Goal: Use online tool/utility

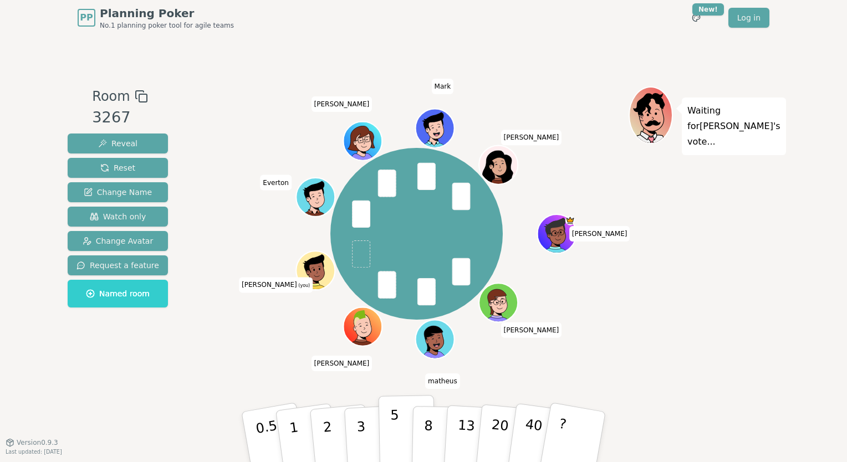
click at [395, 433] on p "5" at bounding box center [394, 438] width 9 height 60
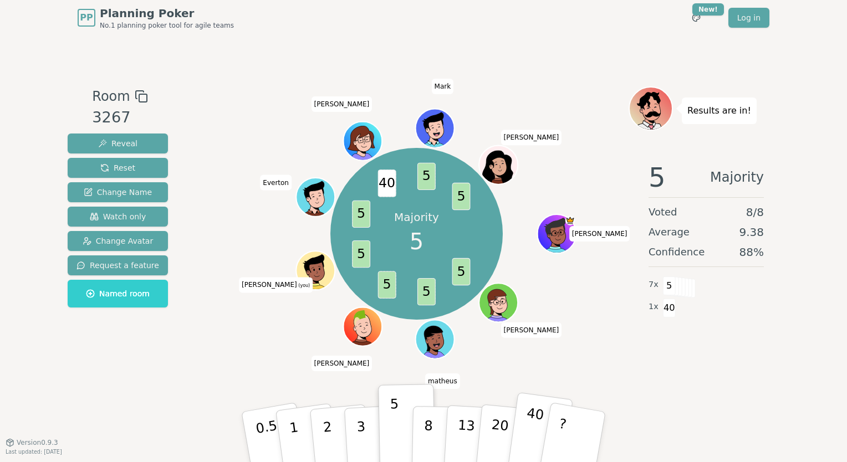
click at [515, 440] on button "40" at bounding box center [540, 438] width 66 height 90
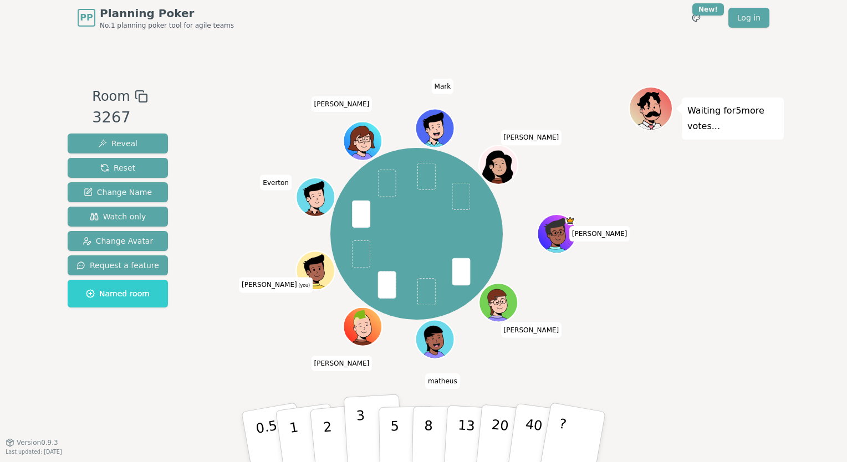
click at [363, 429] on p "3" at bounding box center [362, 438] width 12 height 60
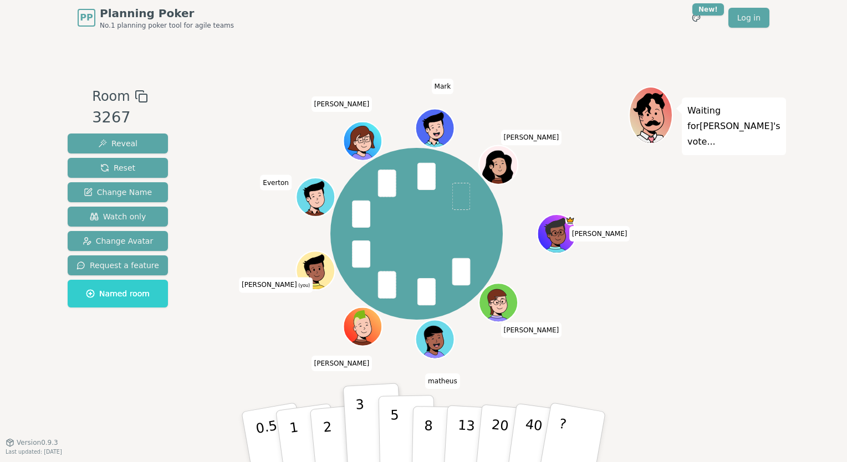
click at [387, 434] on button "5" at bounding box center [407, 437] width 57 height 84
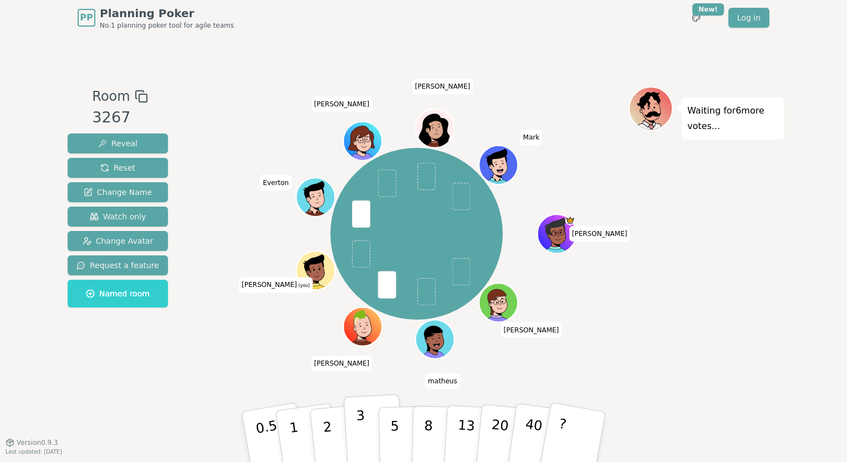
click at [369, 436] on button "3" at bounding box center [374, 437] width 60 height 87
click at [362, 437] on p "3" at bounding box center [362, 438] width 12 height 60
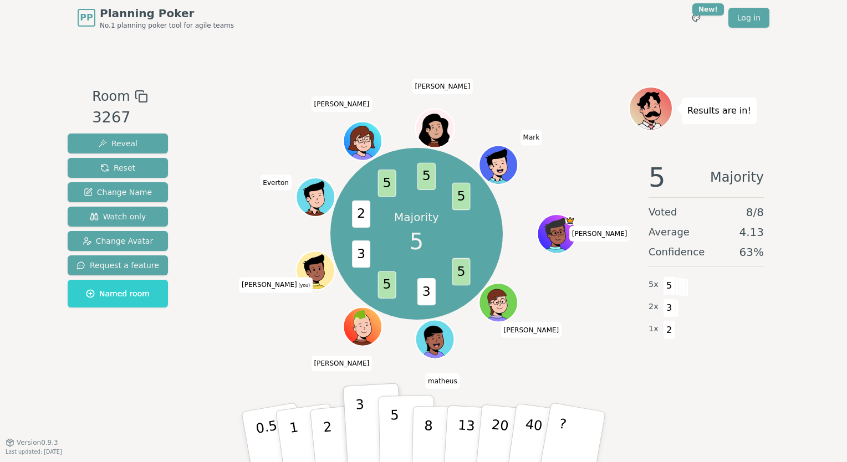
click at [395, 439] on p "5" at bounding box center [394, 438] width 9 height 60
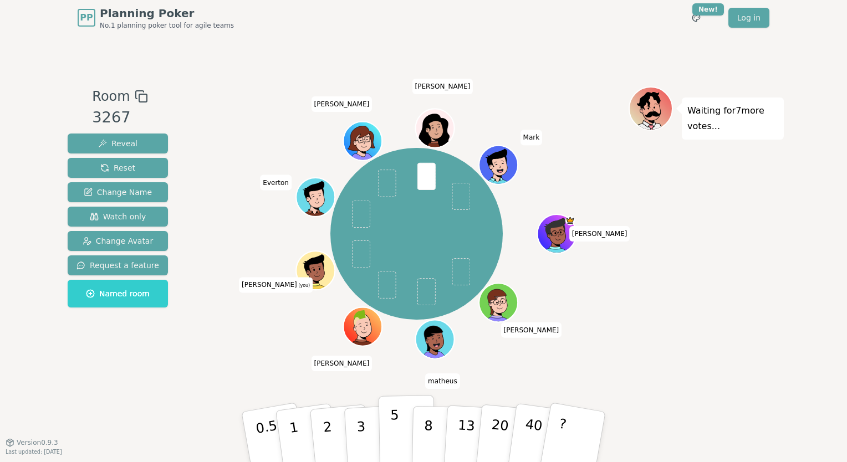
click at [392, 431] on p "5" at bounding box center [394, 438] width 9 height 60
click at [368, 435] on button "3" at bounding box center [374, 437] width 60 height 87
